Goal: Book appointment/travel/reservation

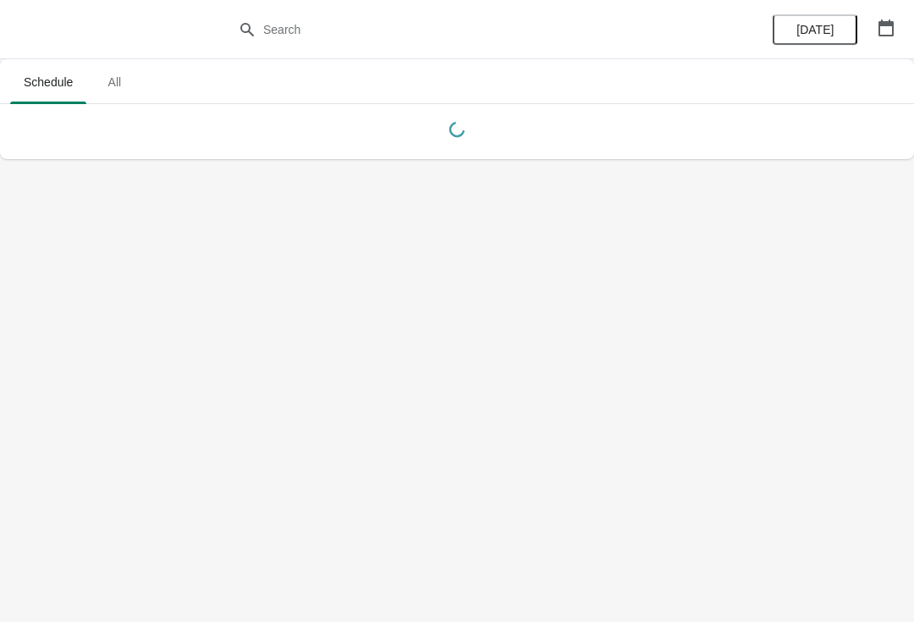
click at [888, 25] on icon "button" at bounding box center [885, 27] width 15 height 17
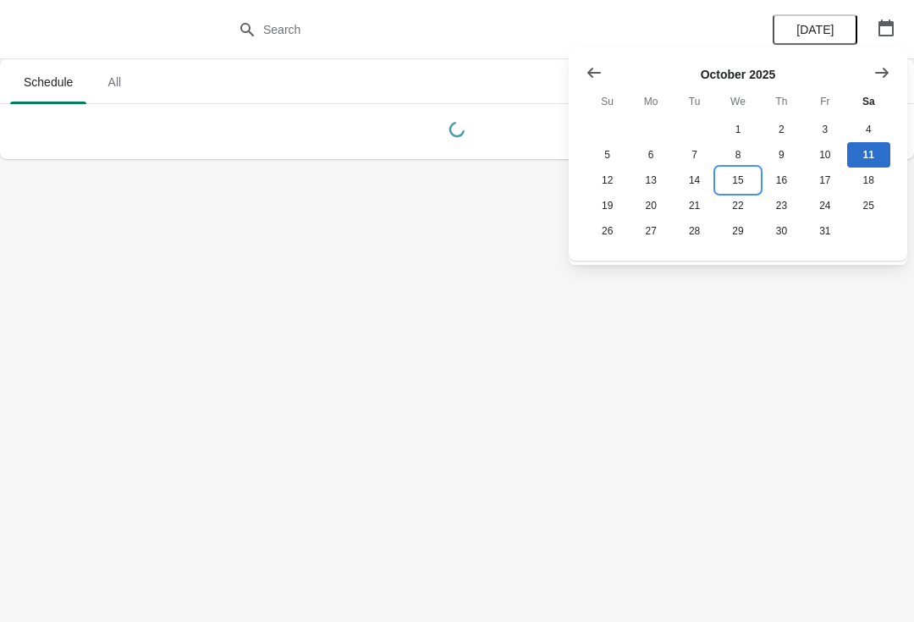
click at [739, 184] on button "15" at bounding box center [737, 180] width 43 height 25
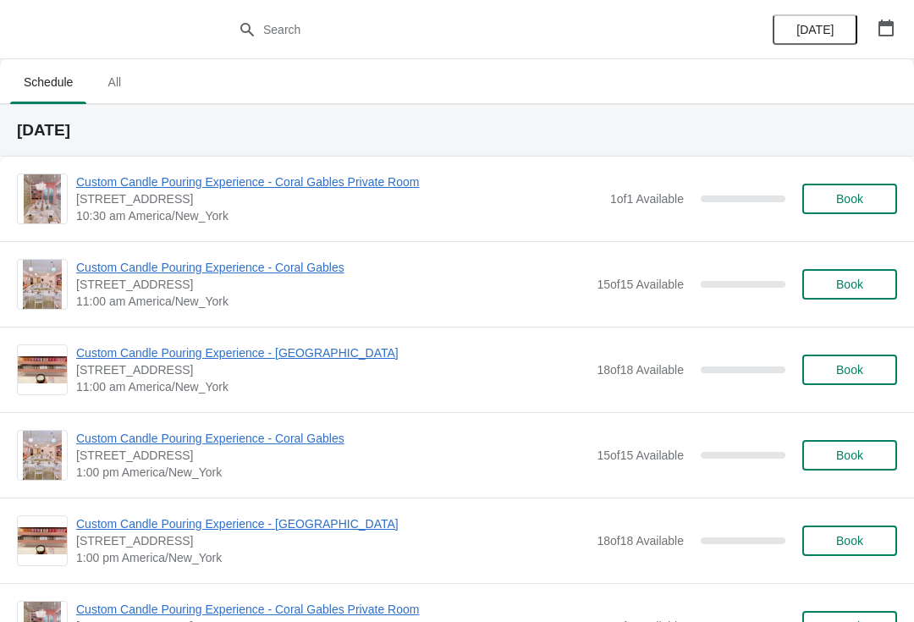
click at [842, 531] on button "Book" at bounding box center [849, 540] width 95 height 30
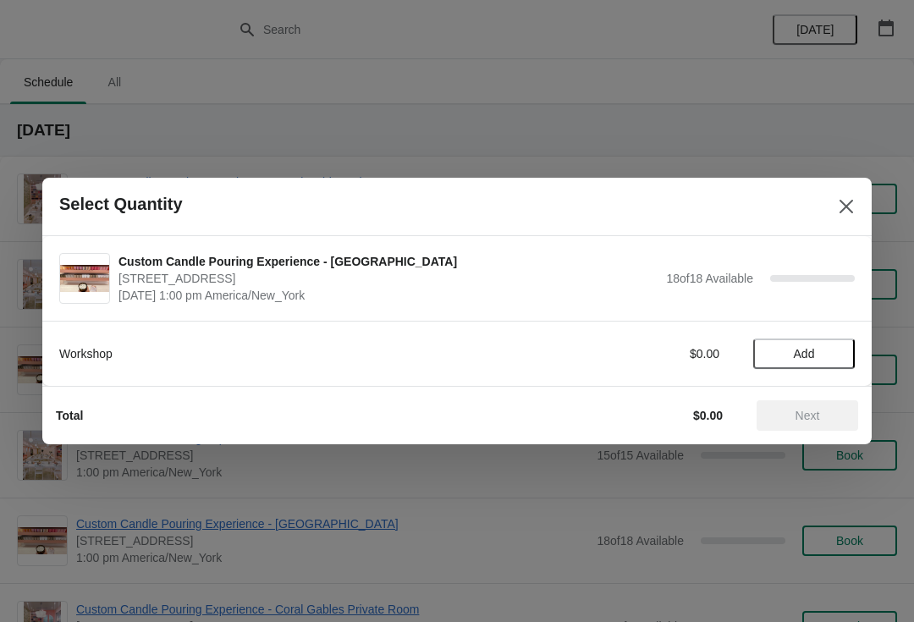
click at [813, 357] on span "Add" at bounding box center [804, 354] width 21 height 14
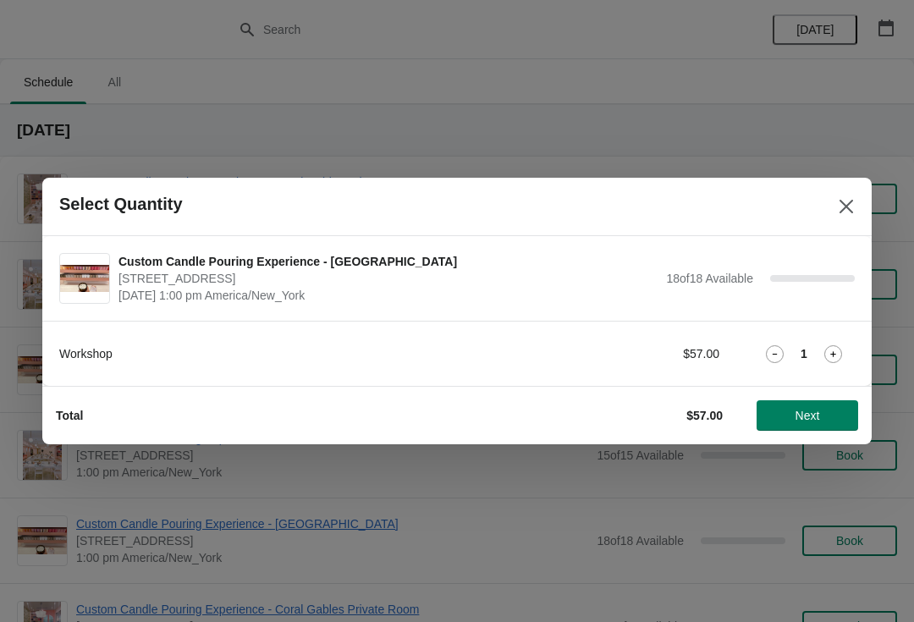
click at [826, 355] on icon at bounding box center [833, 354] width 18 height 18
click at [832, 414] on span "Next" at bounding box center [807, 416] width 74 height 14
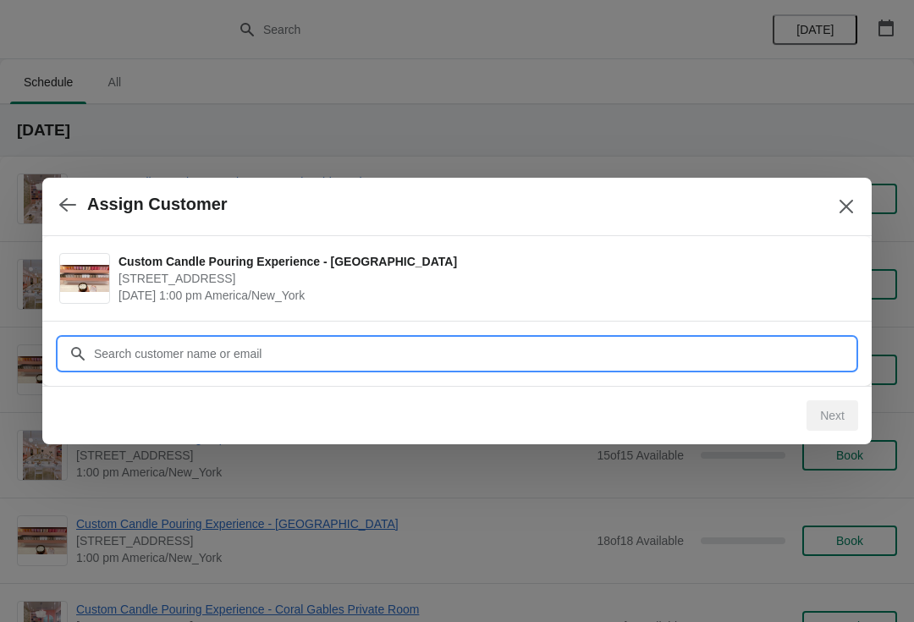
click at [777, 358] on input "Customer" at bounding box center [473, 353] width 761 height 30
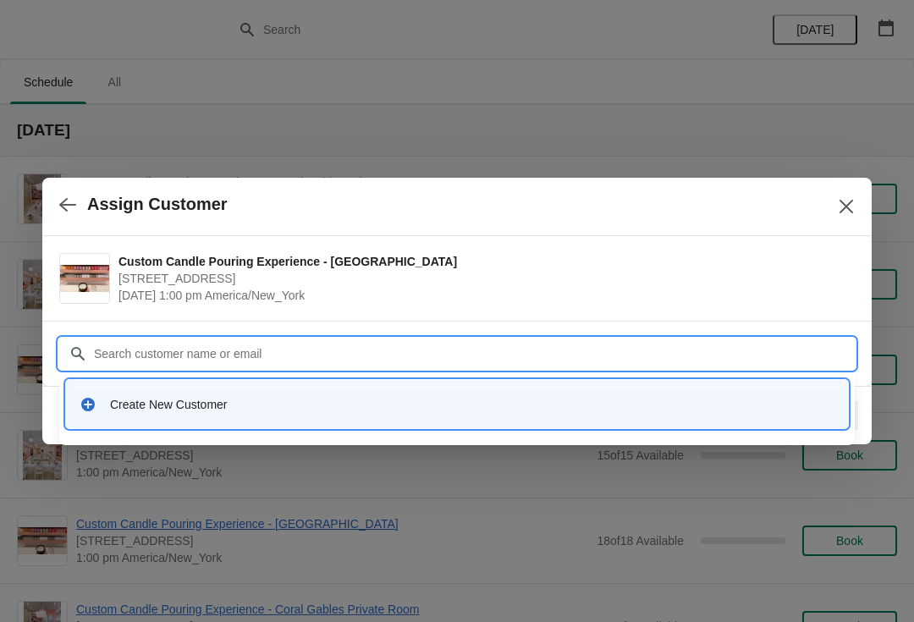
click at [443, 404] on div "Create New Customer" at bounding box center [472, 404] width 724 height 17
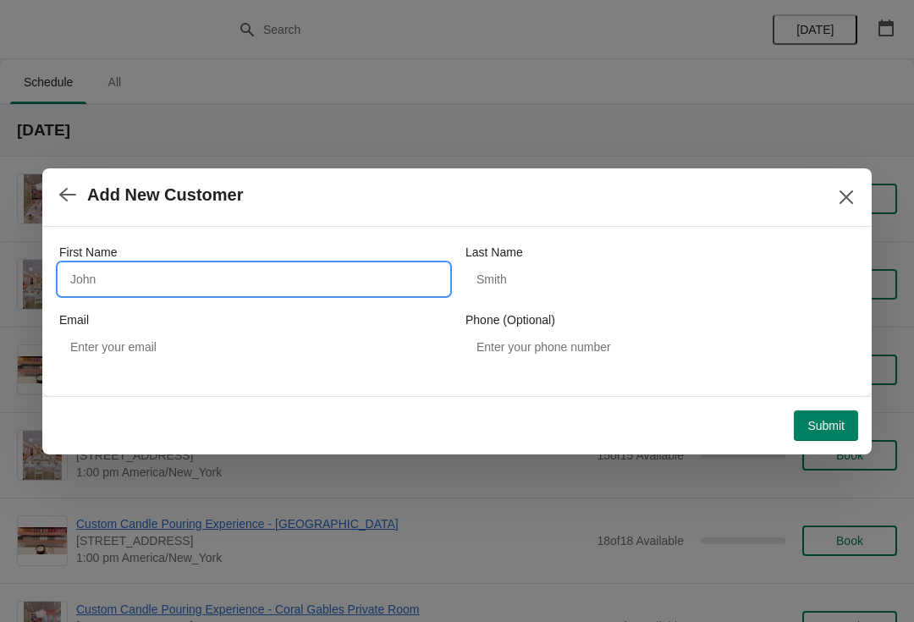
click at [305, 275] on input "First Name" at bounding box center [253, 279] width 389 height 30
type input "[PERSON_NAME]"
click at [596, 314] on div "Phone (Optional)" at bounding box center [659, 319] width 389 height 17
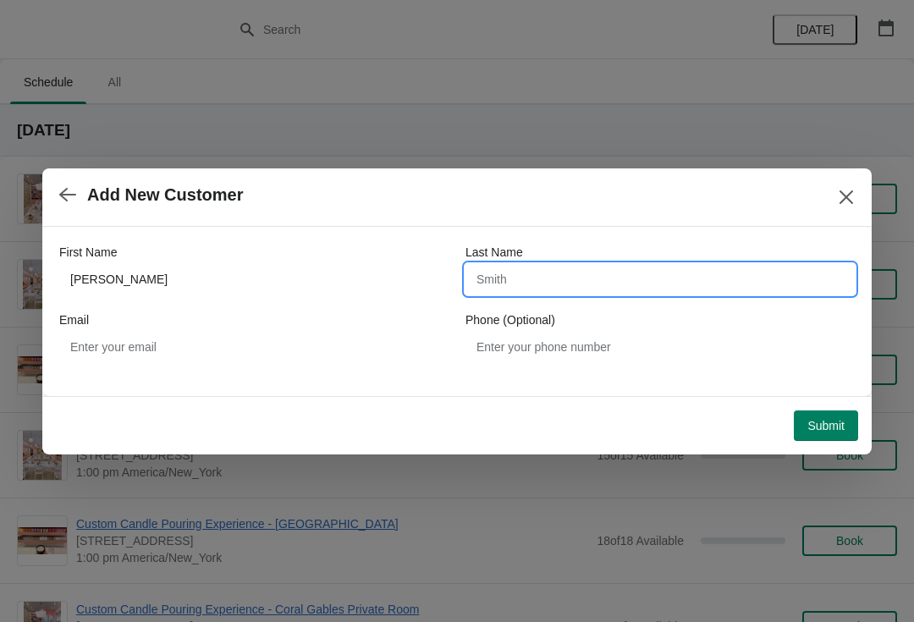
click at [558, 292] on input "Last Name" at bounding box center [659, 279] width 389 height 30
type input "E"
type input "B"
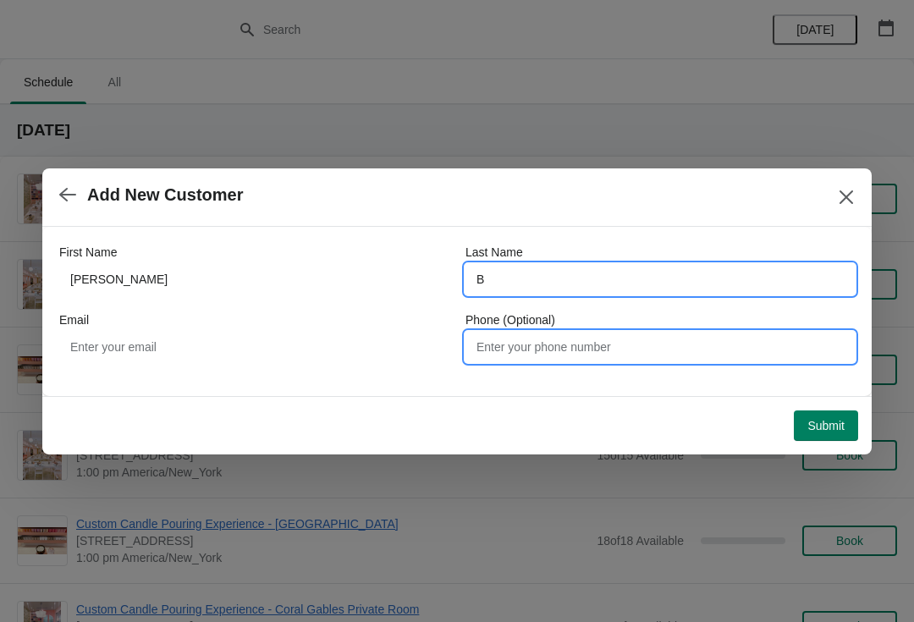
click at [579, 343] on input "Phone (Optional)" at bounding box center [659, 347] width 389 height 30
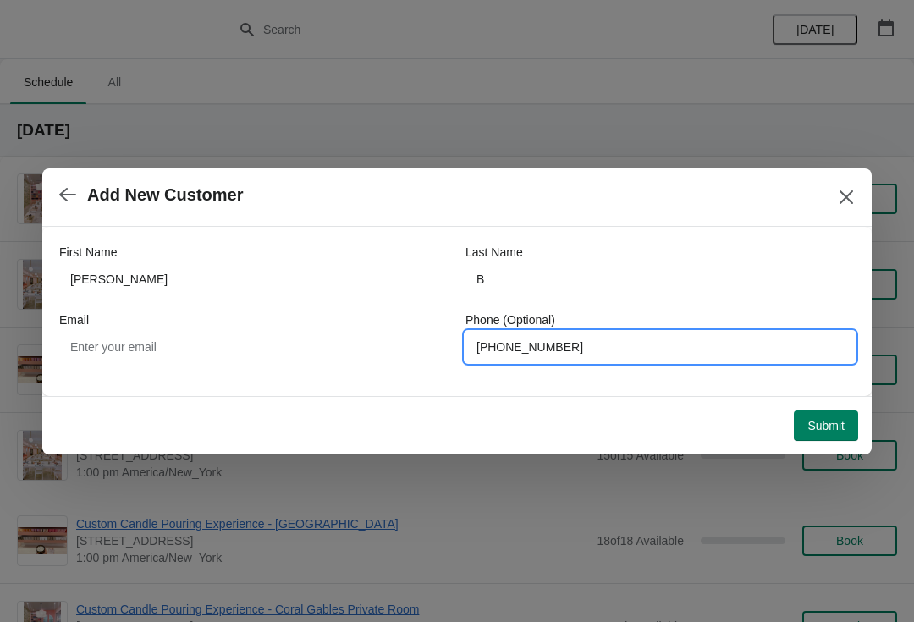
click at [516, 347] on input "[PHONE_NUMBER]" at bounding box center [659, 347] width 389 height 30
click at [508, 343] on input "[PHONE_NUMBER]" at bounding box center [659, 347] width 389 height 30
type input "5183392955"
click at [821, 434] on button "Submit" at bounding box center [826, 425] width 64 height 30
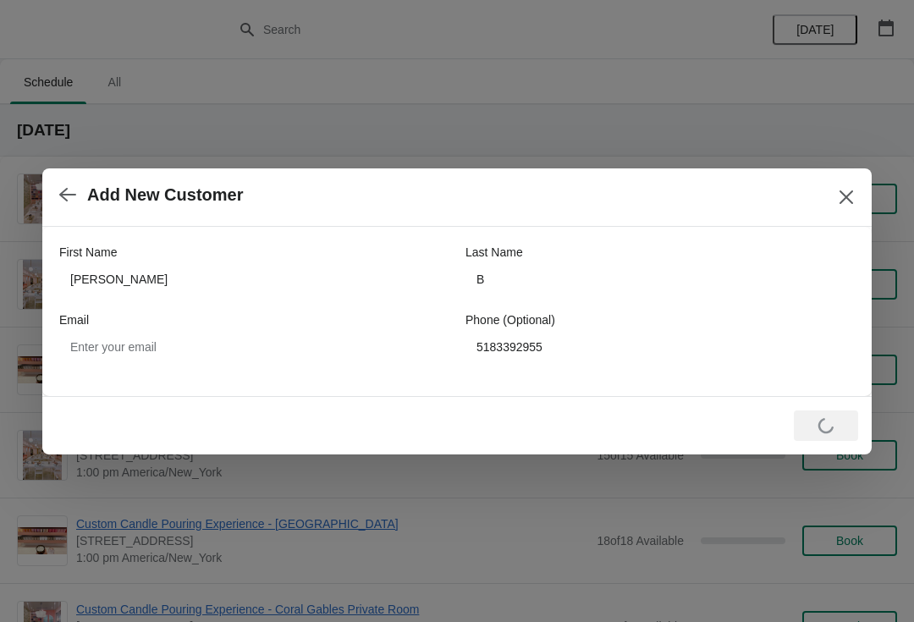
click at [838, 217] on div "Add New Customer" at bounding box center [456, 197] width 829 height 58
click at [788, 227] on div "First Name [PERSON_NAME] Last Name B Email Phone (Optional) [PHONE_NUMBER]" at bounding box center [456, 303] width 795 height 152
click at [851, 206] on button "Close" at bounding box center [846, 197] width 30 height 30
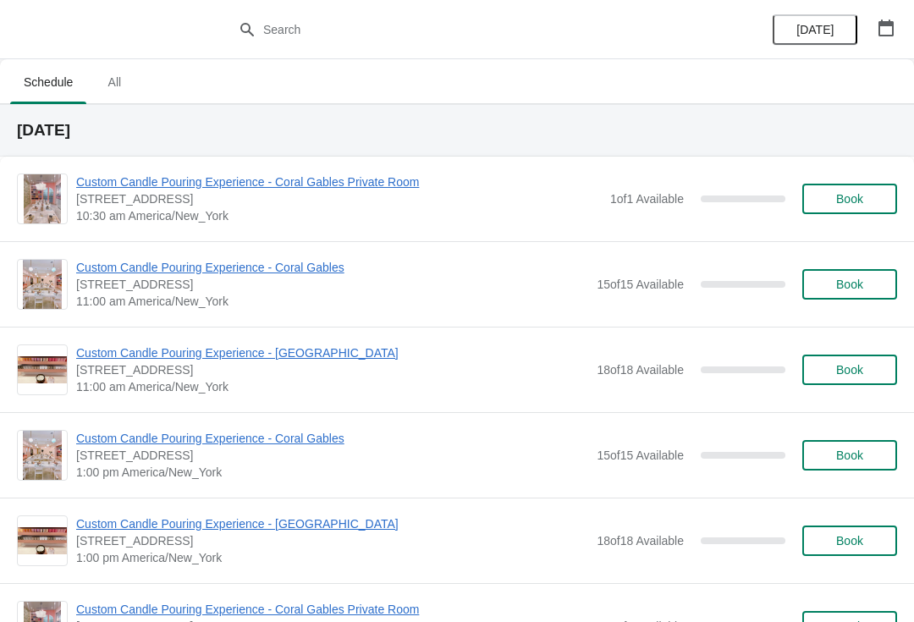
click at [314, 522] on span "Custom Candle Pouring Experience - [GEOGRAPHIC_DATA]" at bounding box center [332, 523] width 512 height 17
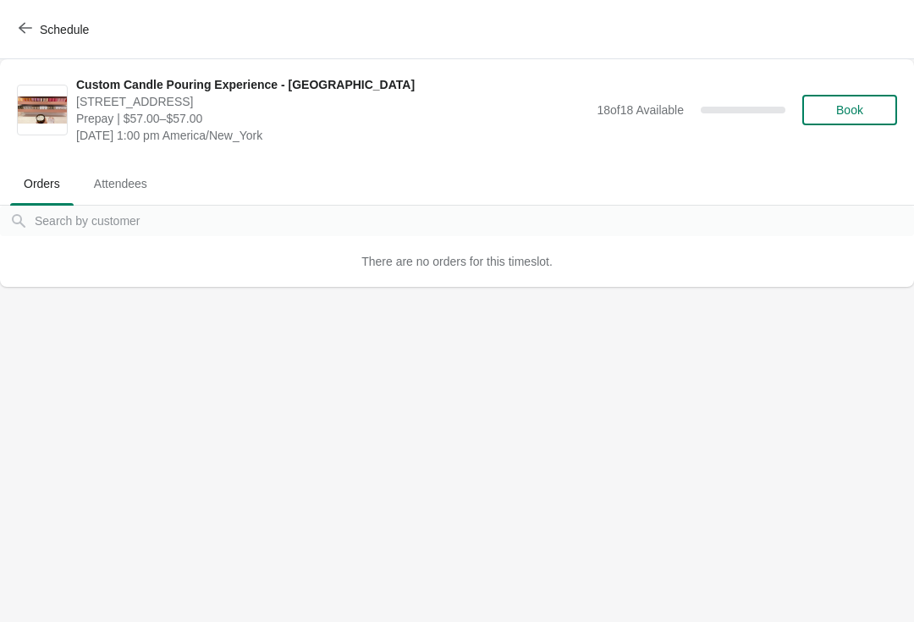
click at [836, 119] on button "Book" at bounding box center [849, 110] width 95 height 30
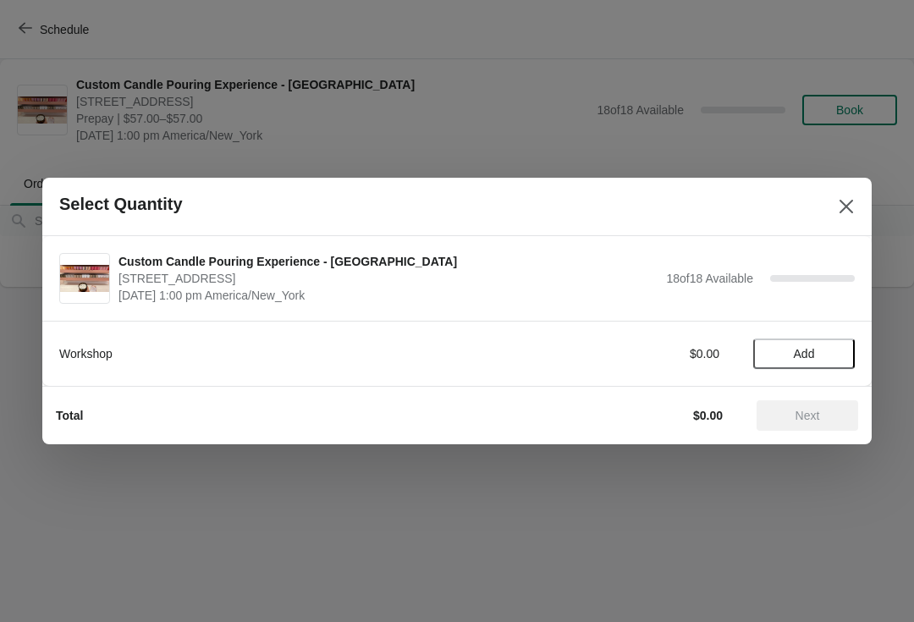
click at [820, 359] on span "Add" at bounding box center [803, 354] width 71 height 14
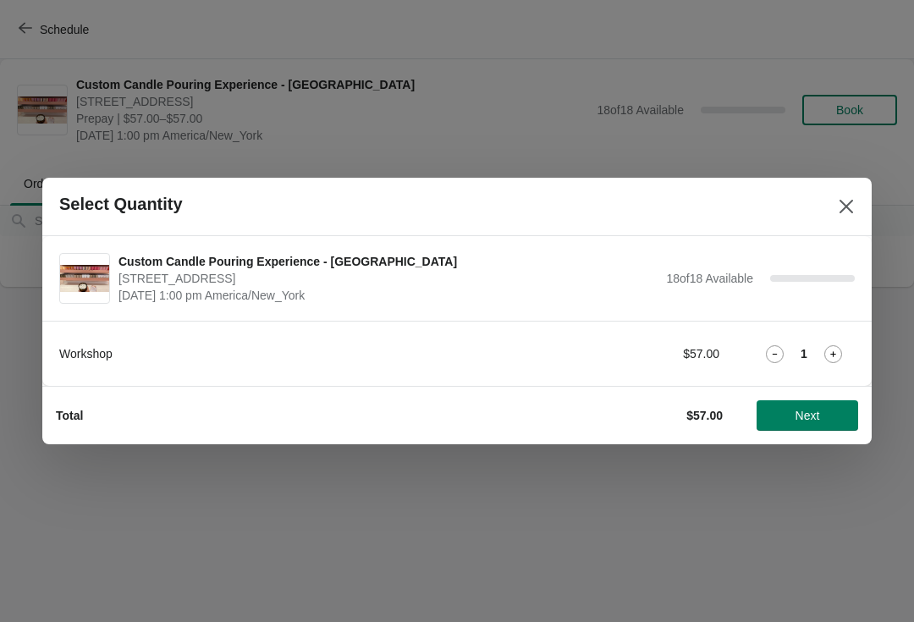
click at [814, 353] on div "1" at bounding box center [804, 354] width 102 height 18
click at [837, 352] on icon at bounding box center [833, 354] width 18 height 18
click at [831, 423] on button "Next" at bounding box center [807, 415] width 102 height 30
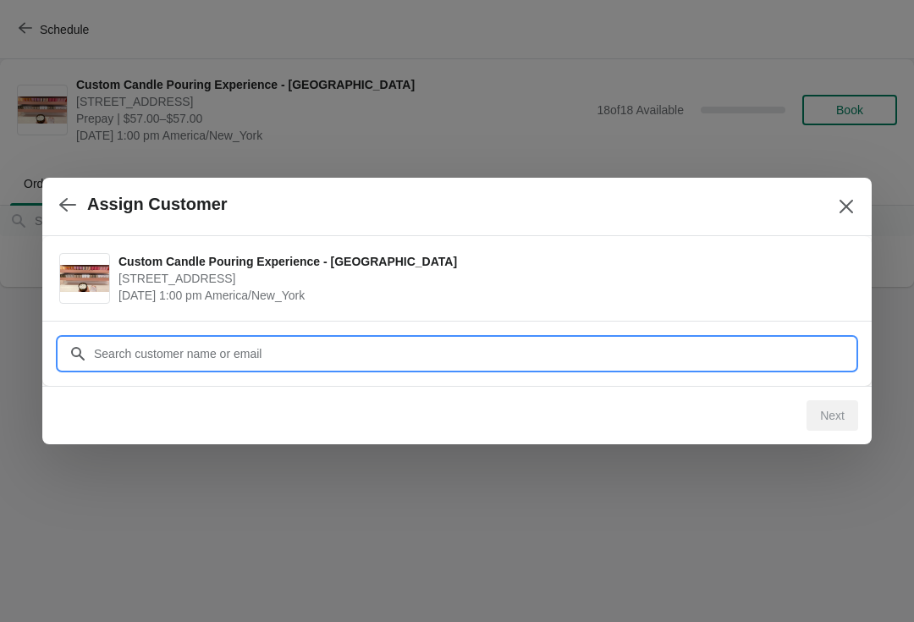
click at [239, 287] on div "Assign Customer Custom Candle Pouring Experience - [GEOGRAPHIC_DATA] [STREET_AD…" at bounding box center [457, 287] width 914 height 0
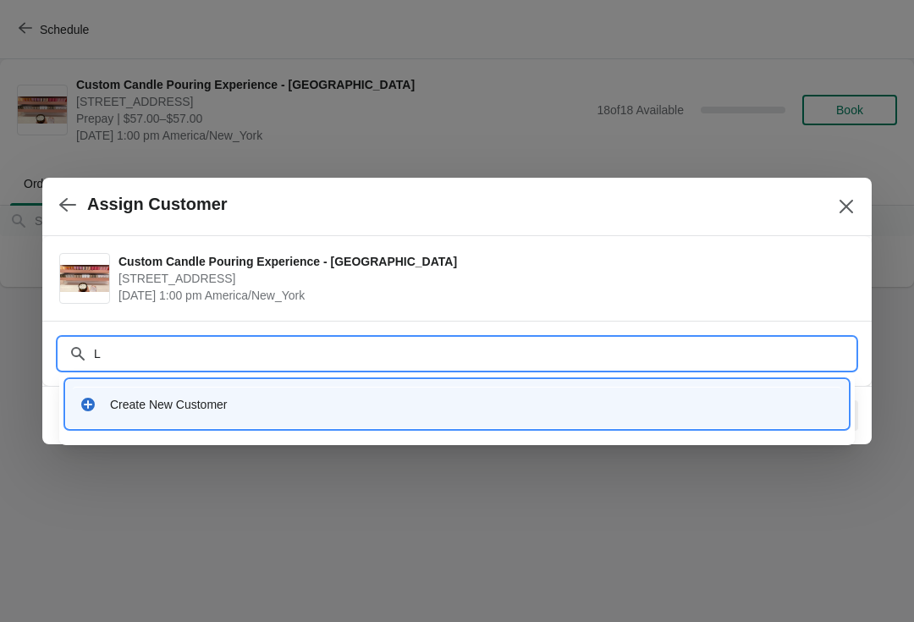
type input "Le"
click at [303, 414] on div "Create New Customer" at bounding box center [457, 404] width 768 height 35
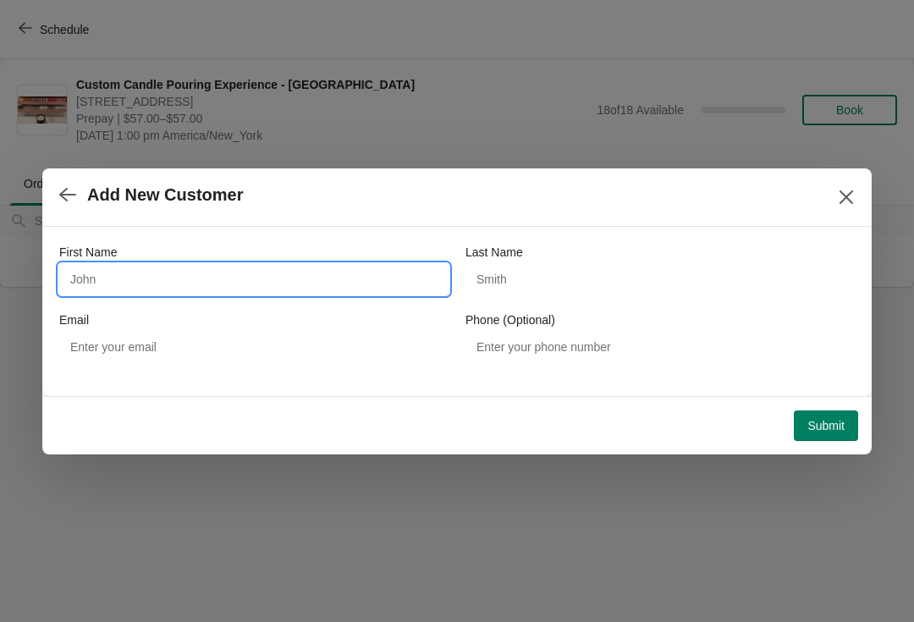
click at [243, 272] on input "First Name" at bounding box center [253, 279] width 389 height 30
type input "[PERSON_NAME]"
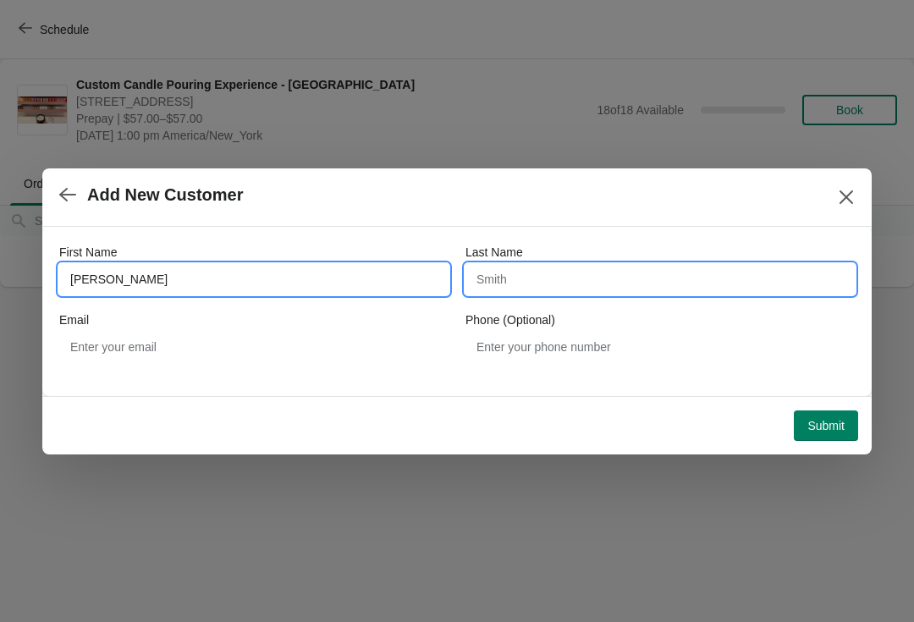
click at [515, 281] on input "Last Name" at bounding box center [659, 279] width 389 height 30
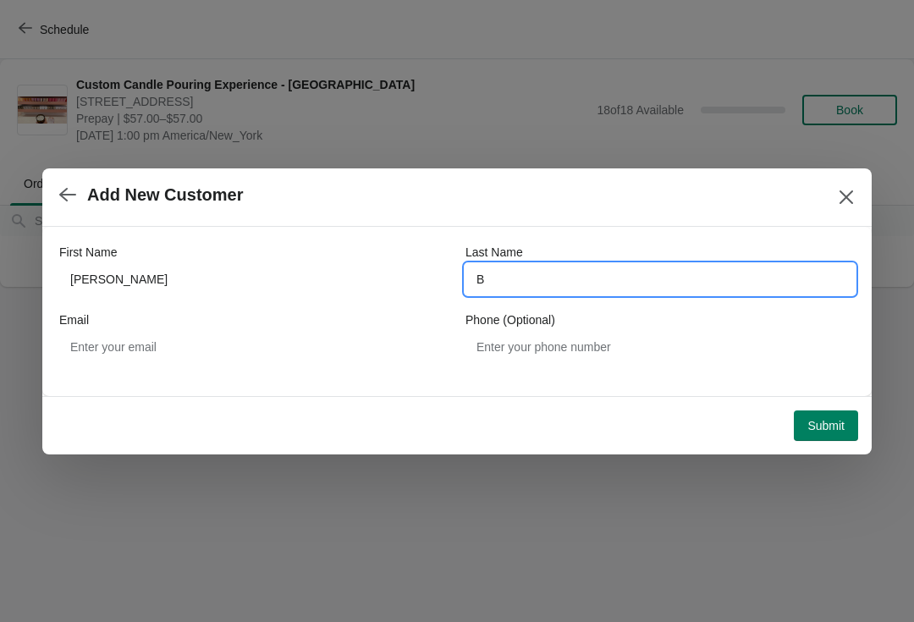
type input "B"
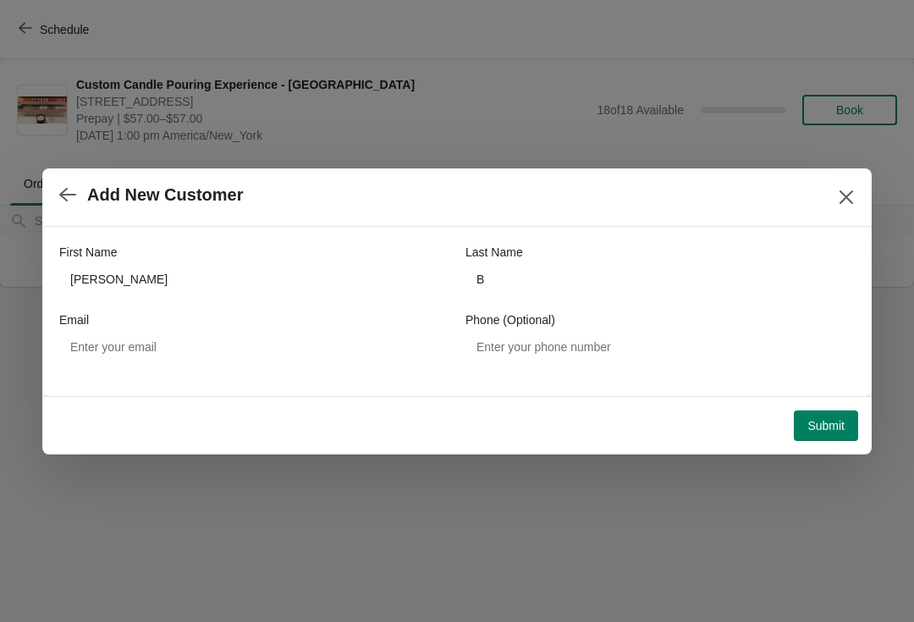
click at [826, 420] on span "Submit" at bounding box center [825, 426] width 37 height 14
